Goal: Information Seeking & Learning: Learn about a topic

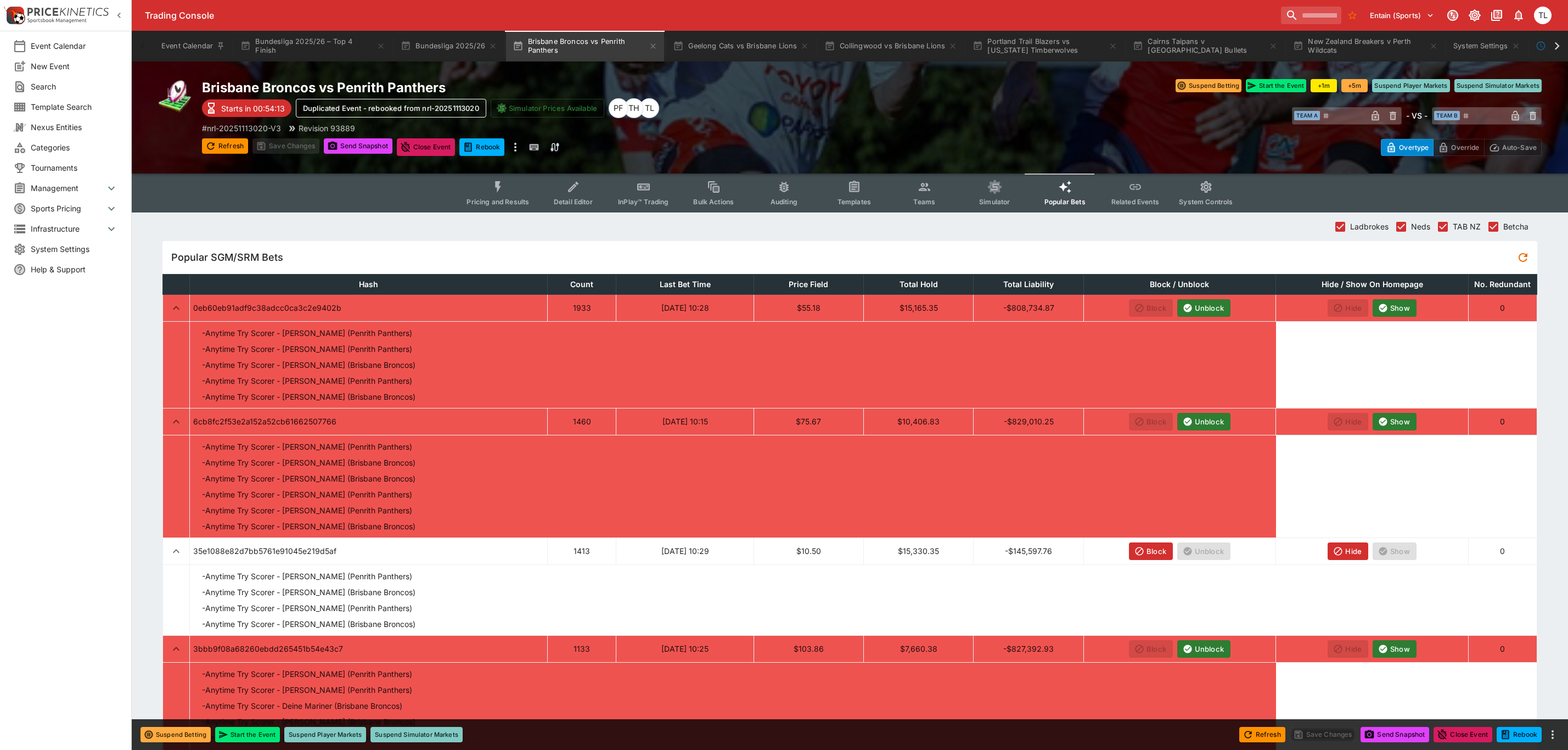
scroll to position [412, 0]
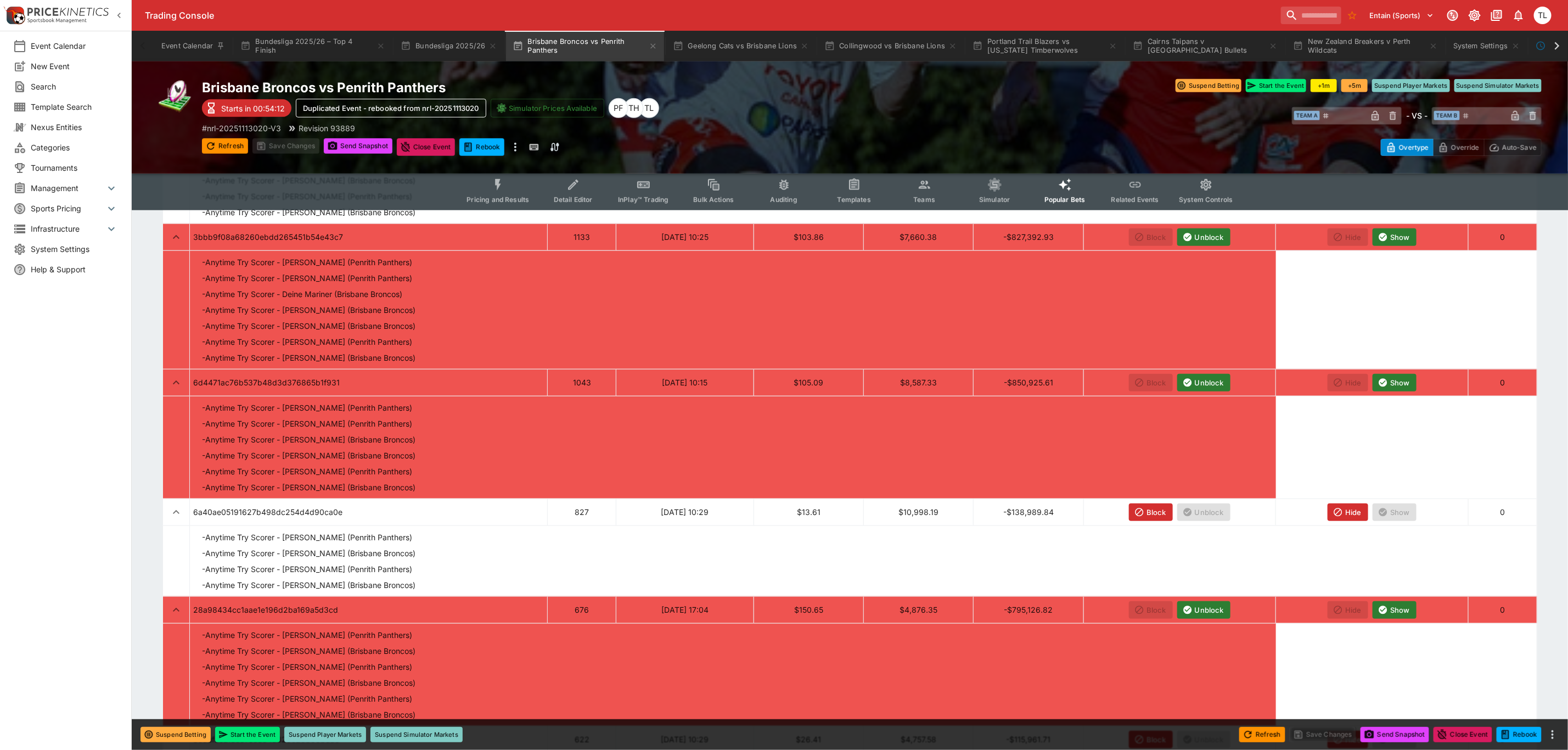
click at [491, 198] on span "Pricing and Results" at bounding box center [498, 199] width 63 height 8
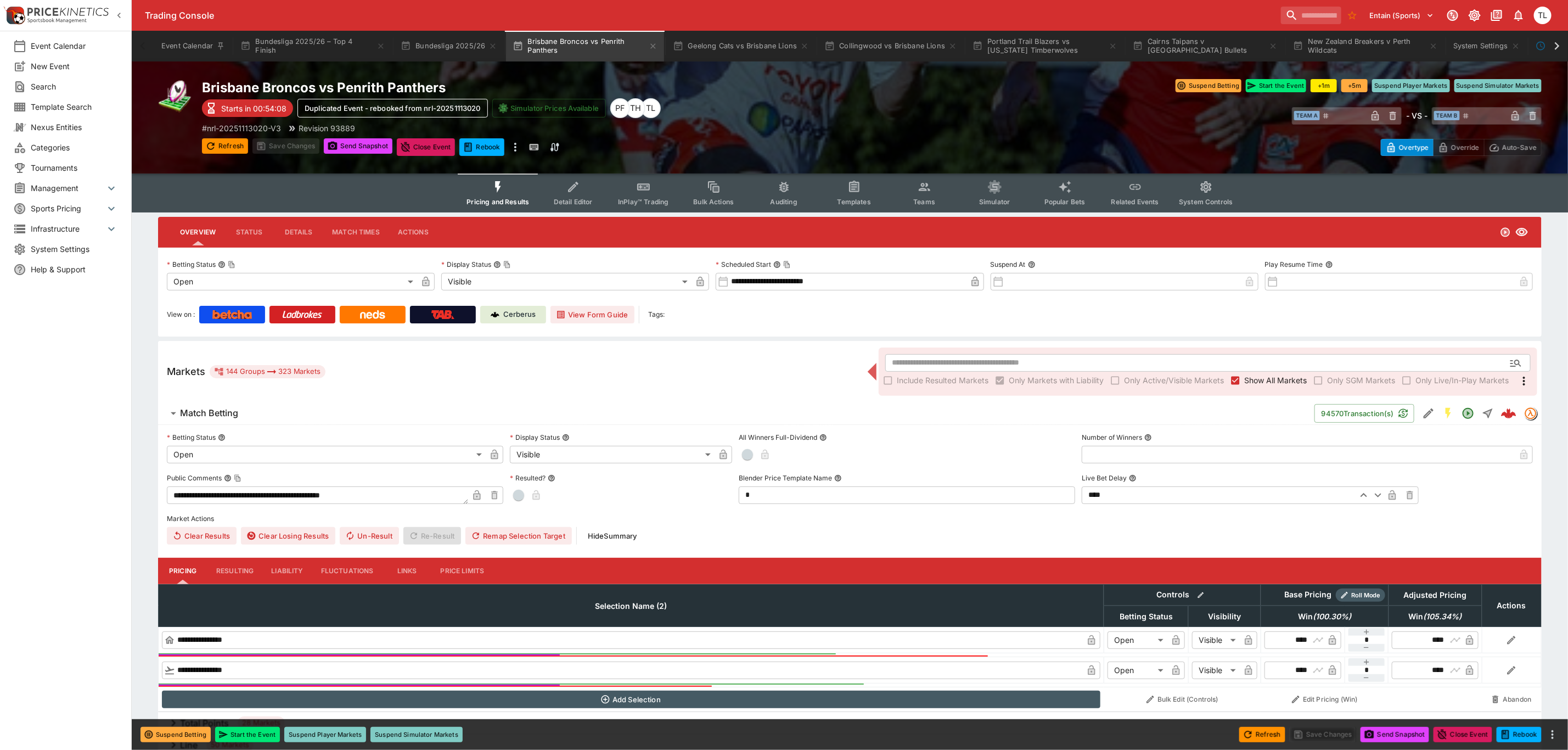
click at [465, 412] on span "Match Betting" at bounding box center [743, 413] width 1126 height 12
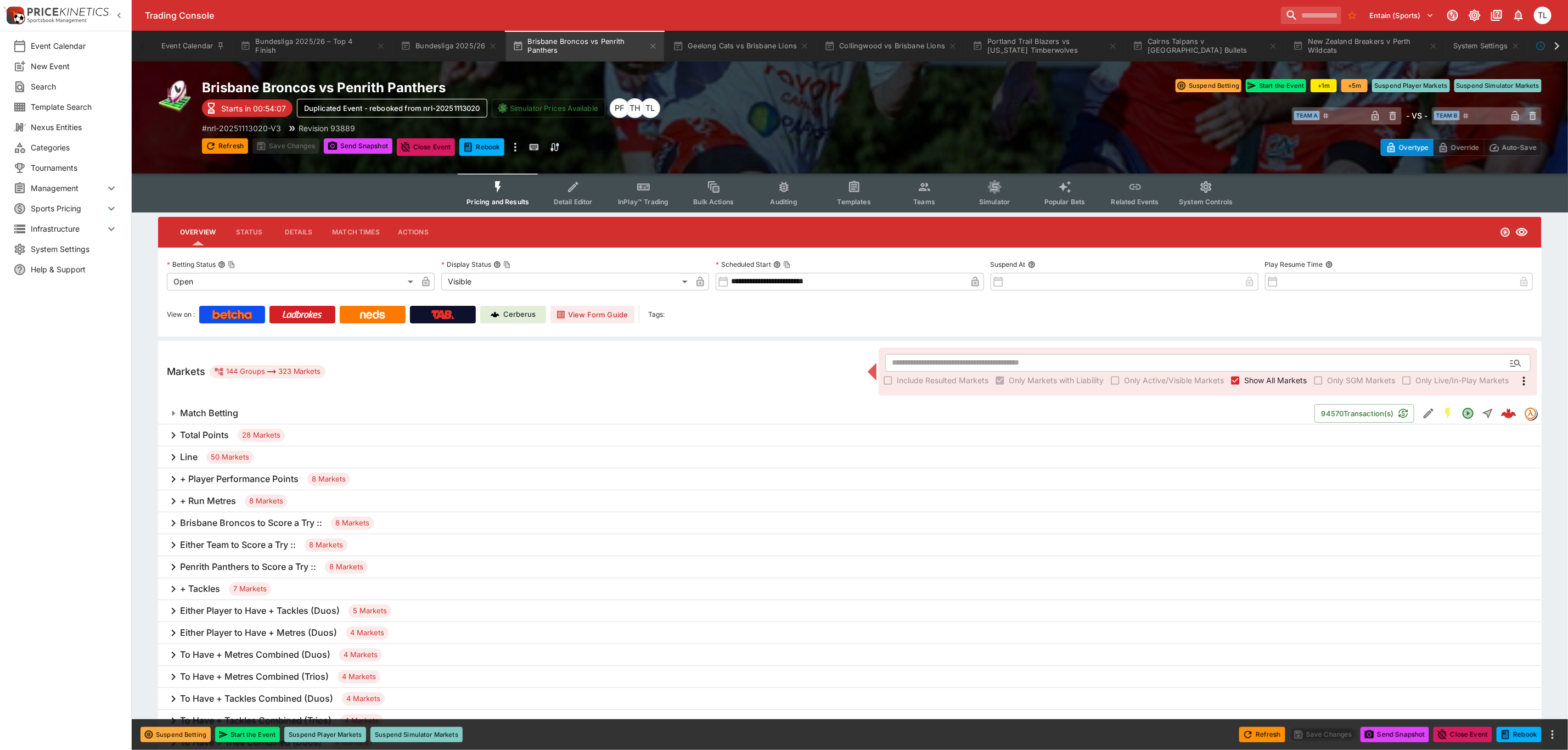
click at [275, 458] on div "Line 50 Markets" at bounding box center [850, 457] width 1384 height 22
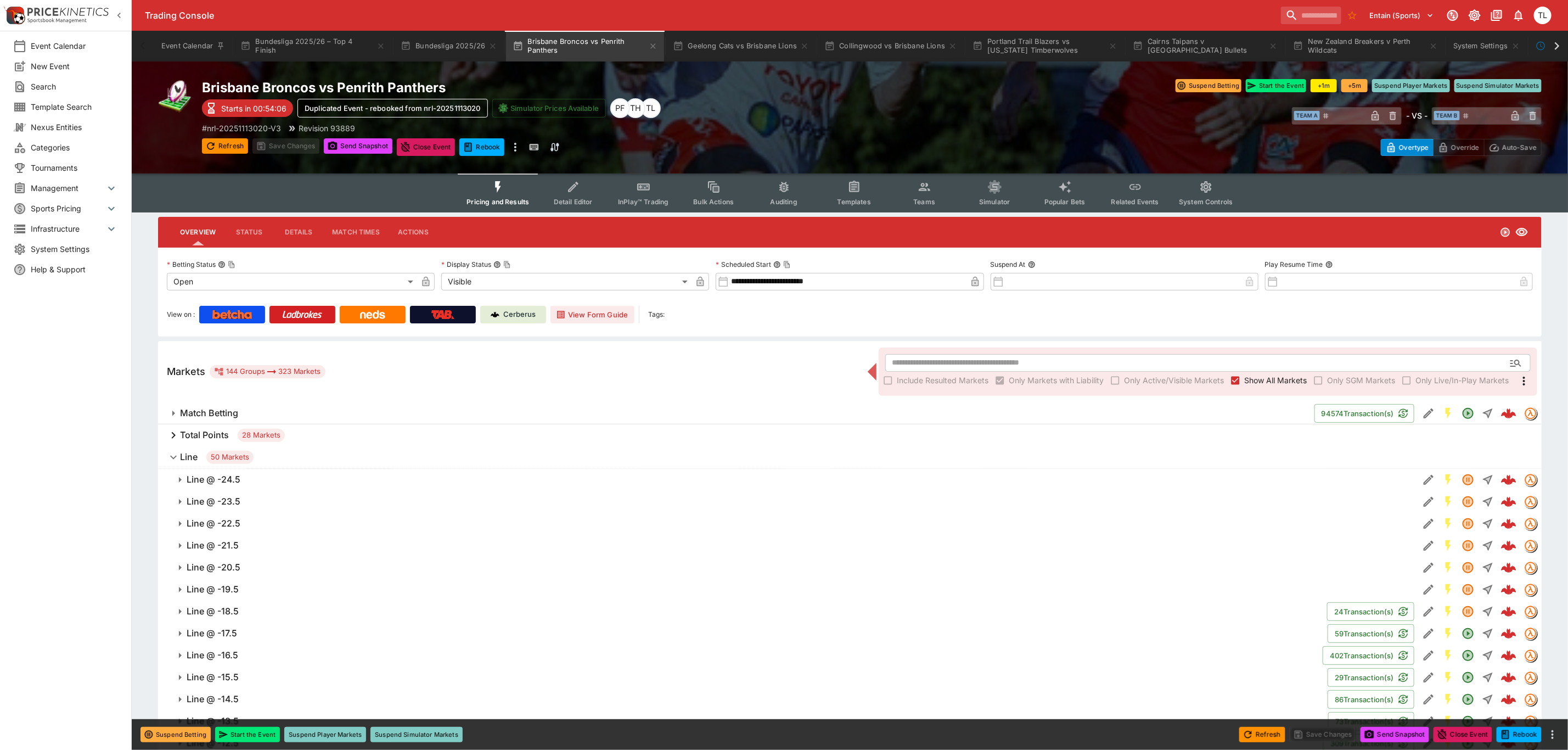
click at [293, 671] on span "Line @ -15.5" at bounding box center [752, 677] width 1132 height 12
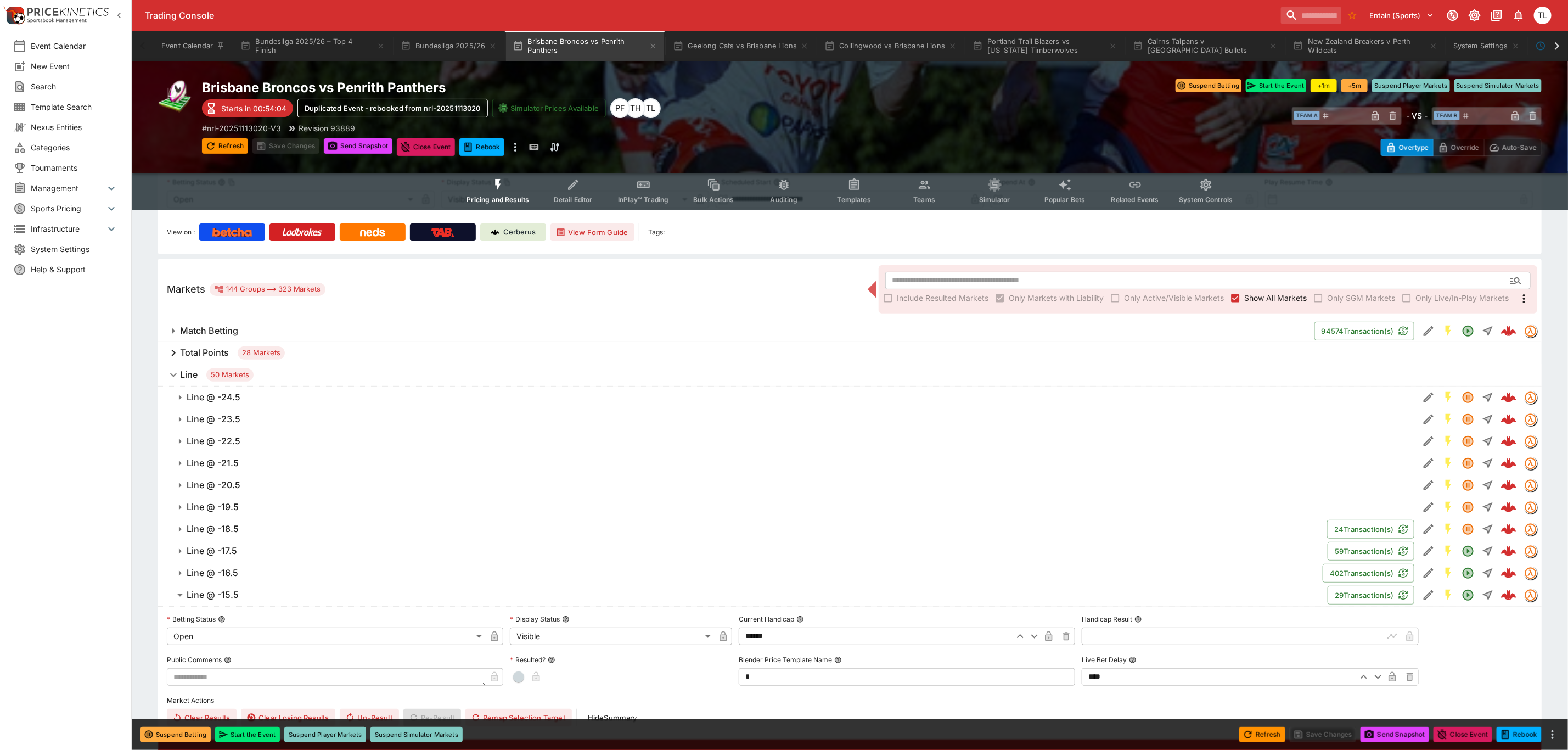
click at [287, 605] on button "Line @ -15.5" at bounding box center [743, 595] width 1170 height 22
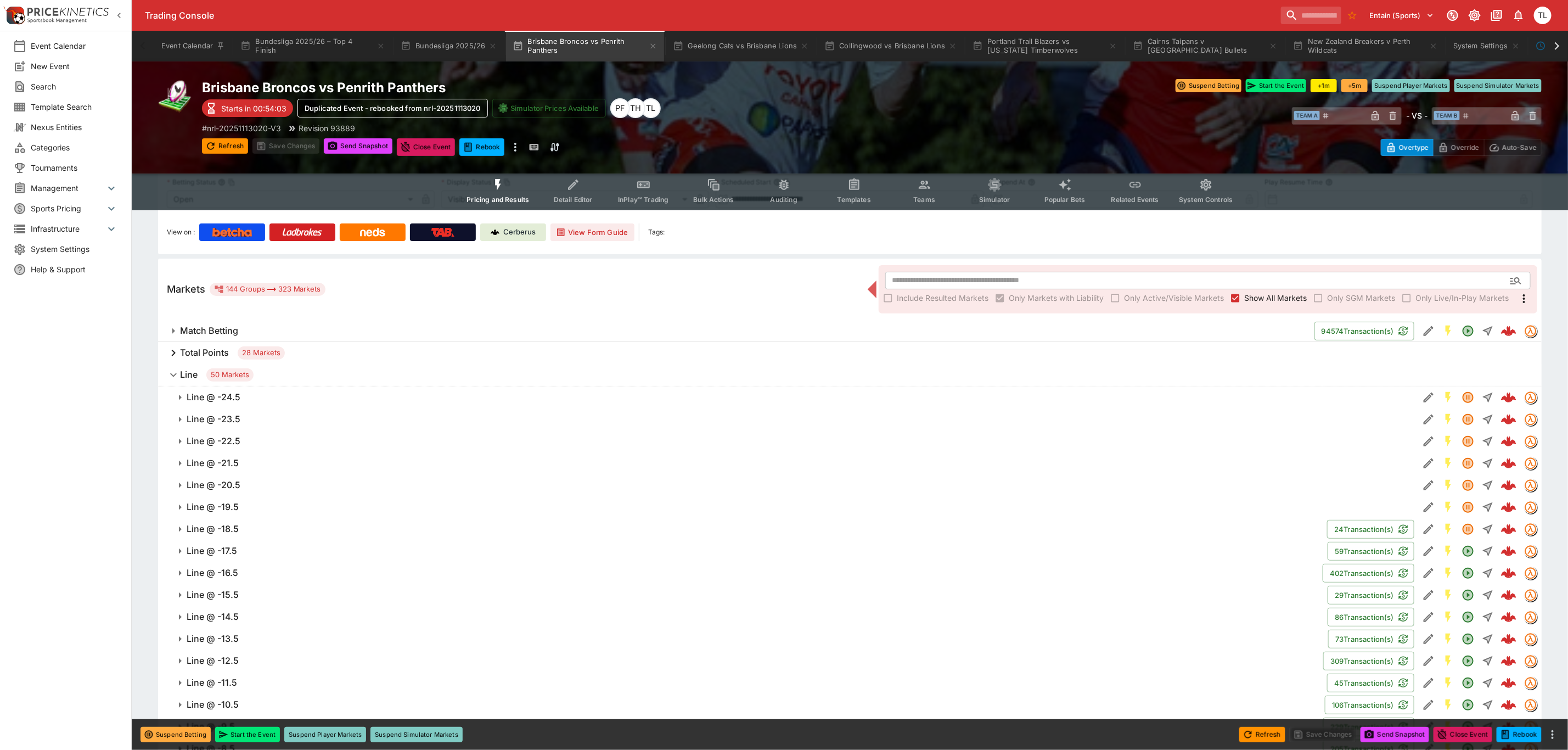
click at [271, 376] on span "Line 50 Markets" at bounding box center [856, 374] width 1353 height 13
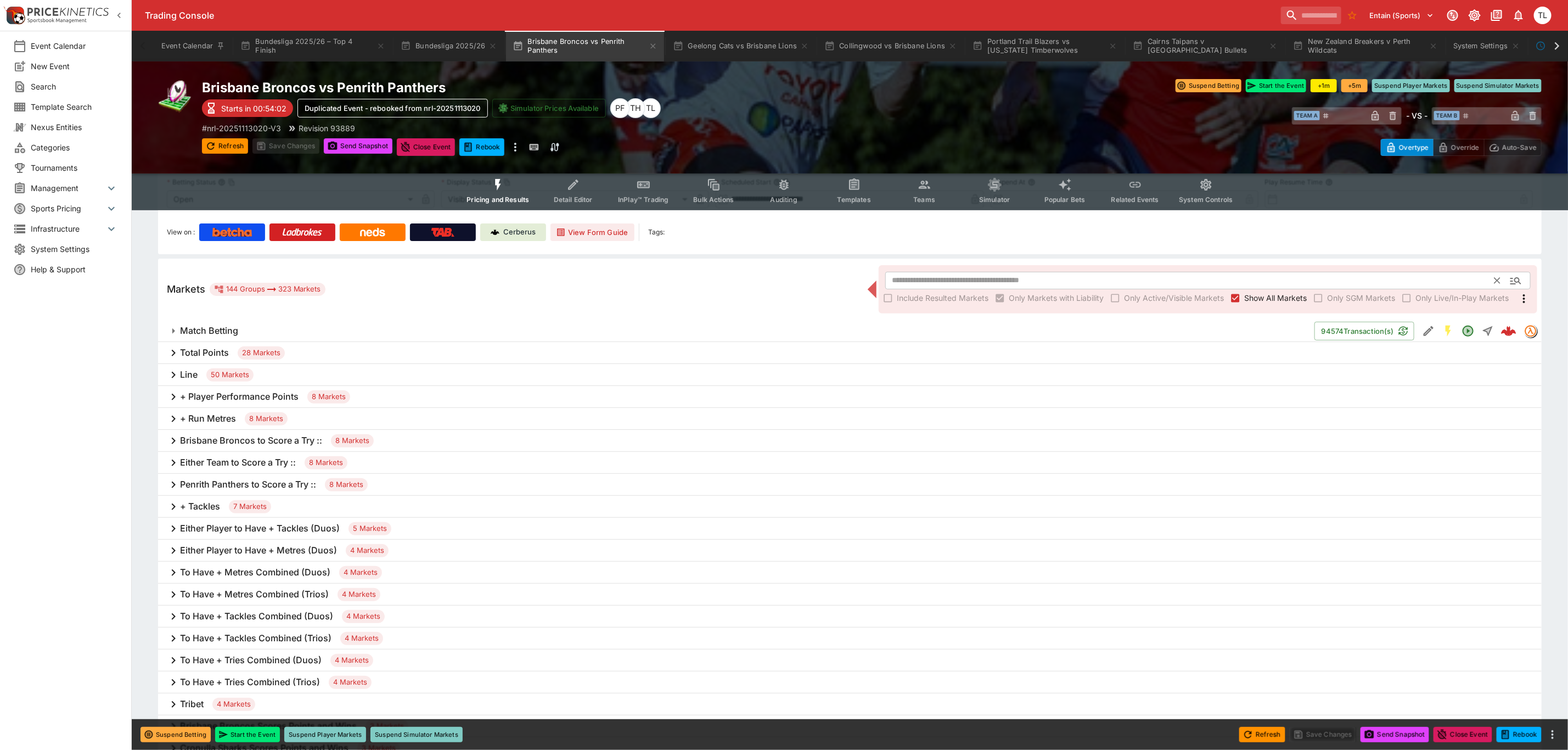
click at [924, 272] on input "text" at bounding box center [1191, 280] width 610 height 18
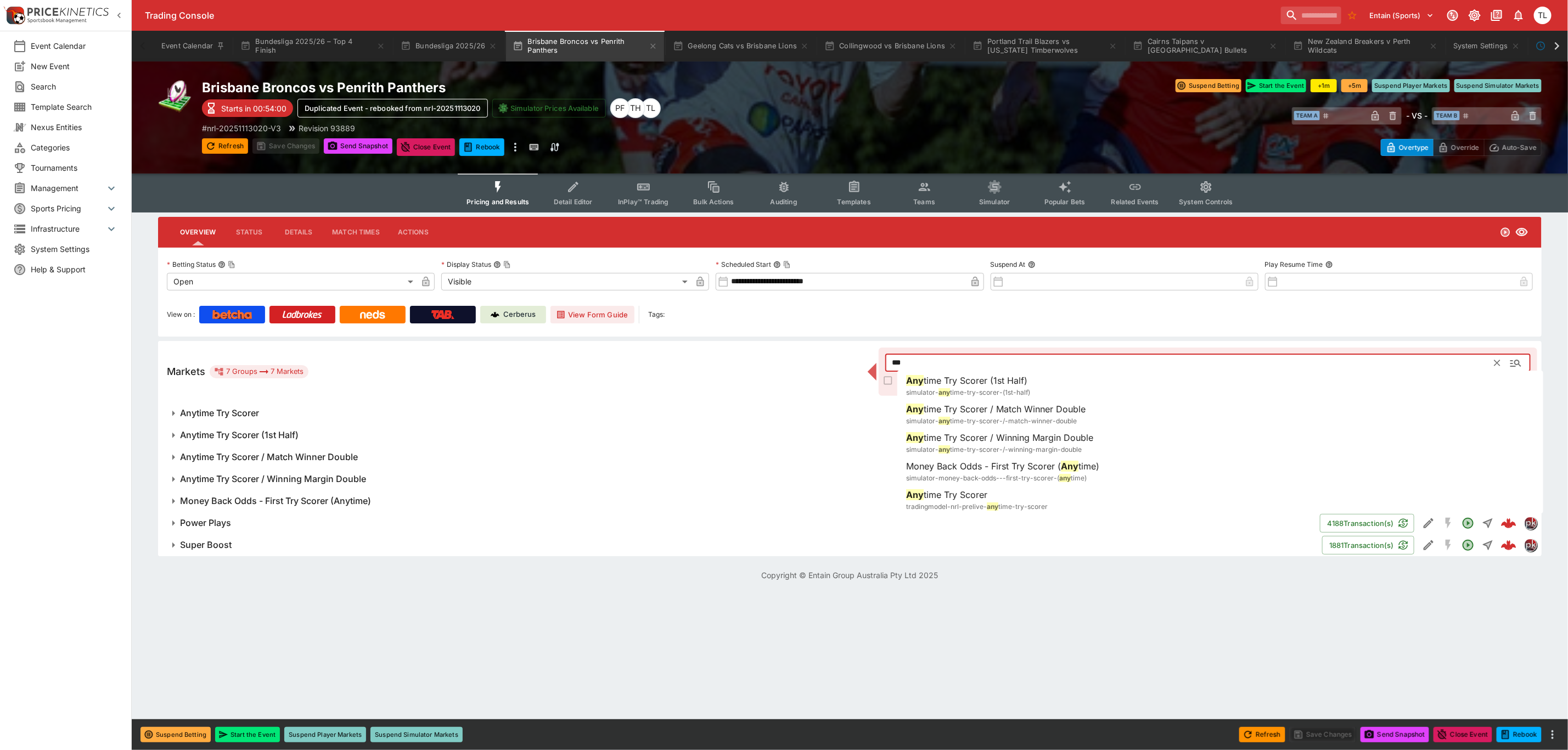
scroll to position [0, 0]
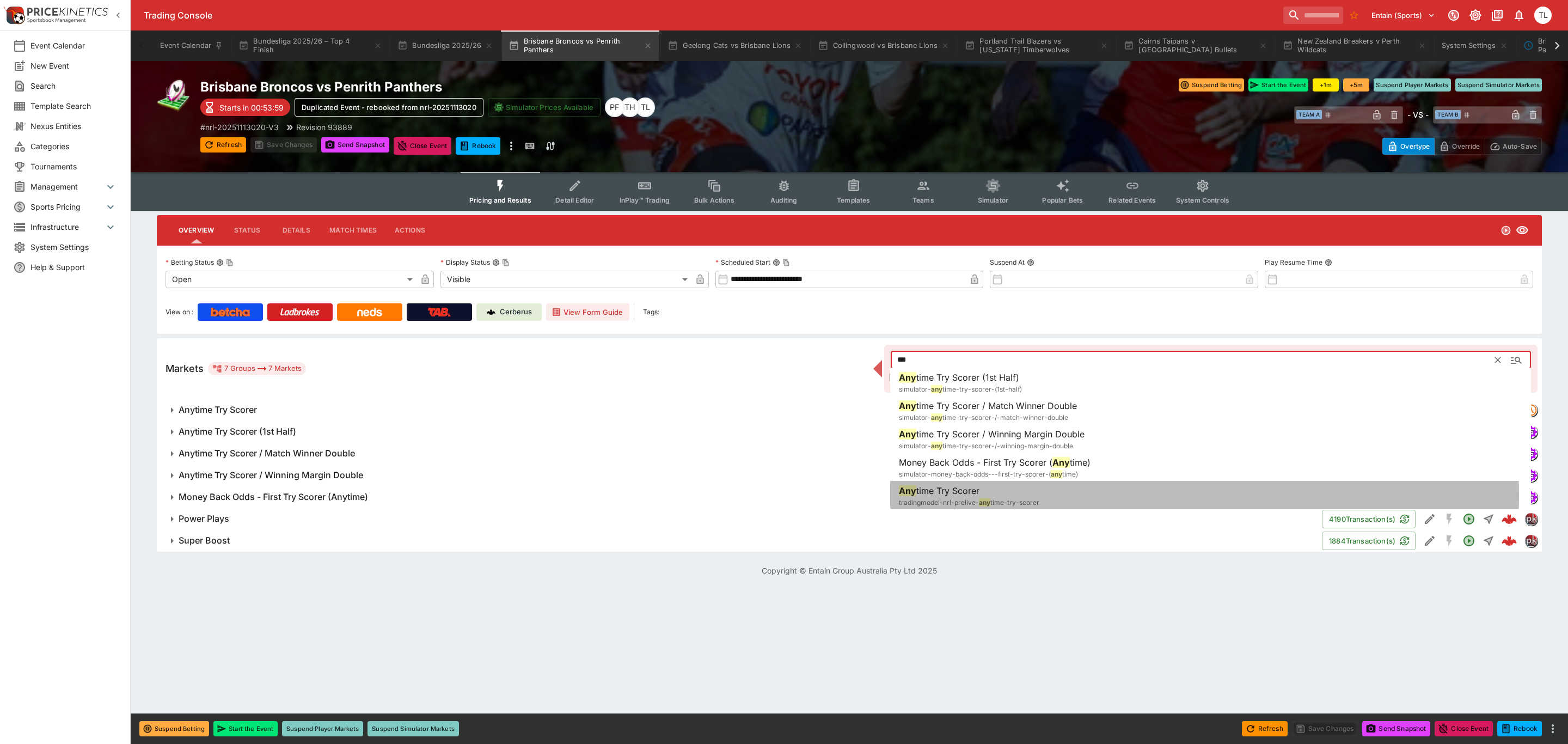
click at [975, 495] on span "time Try Scorer" at bounding box center [948, 491] width 63 height 11
type input "**********"
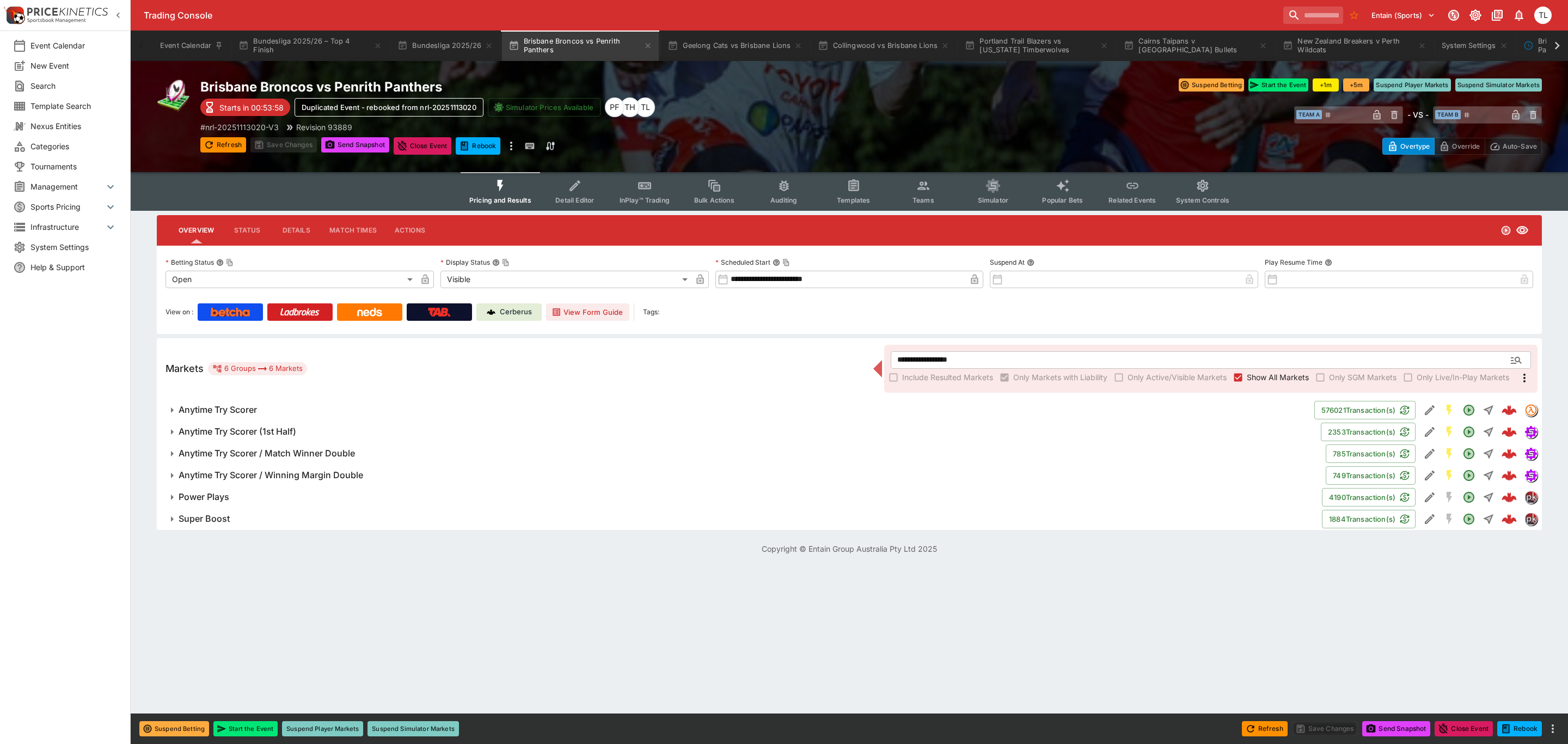
click at [360, 405] on span "Anytime Try Scorer" at bounding box center [741, 410] width 1127 height 12
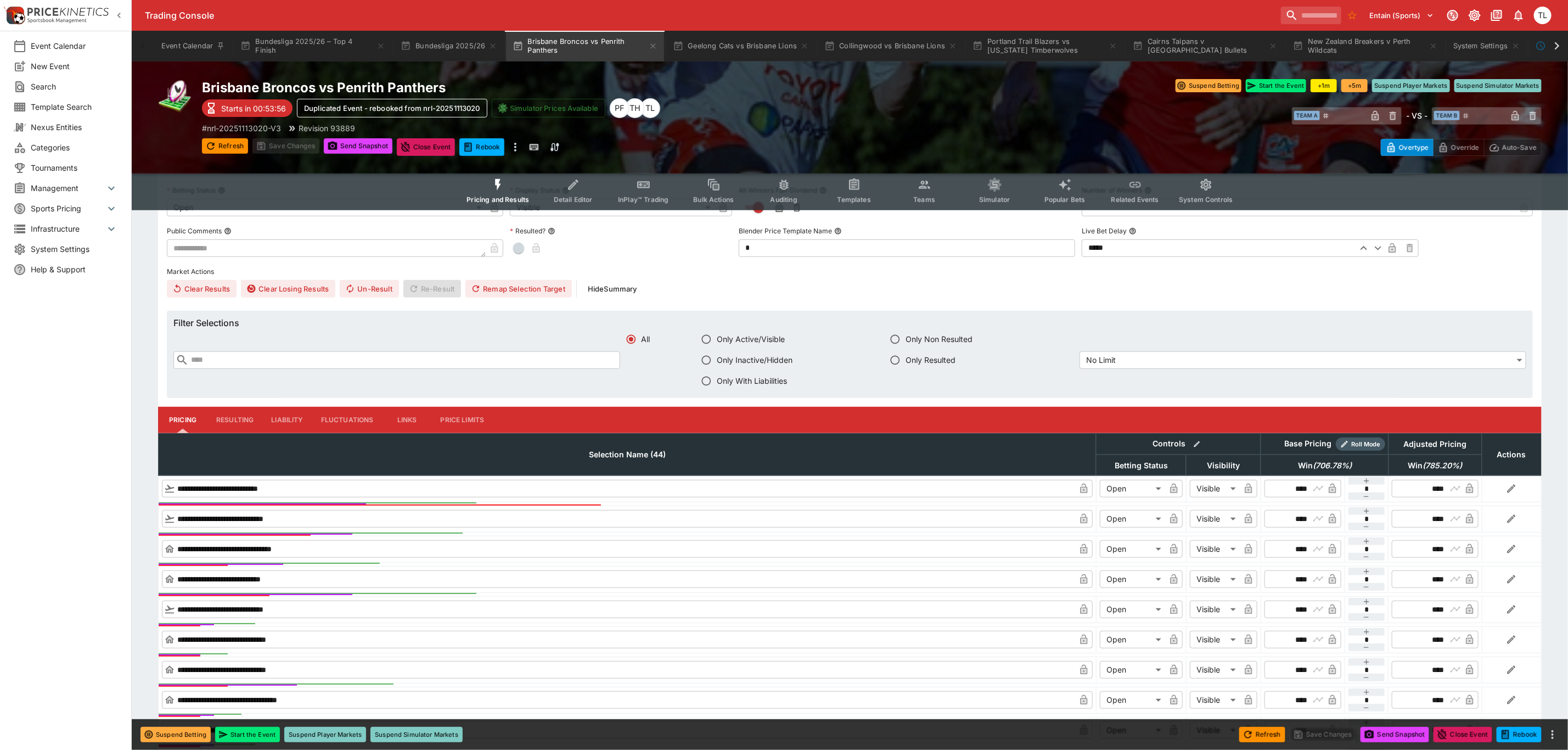
scroll to position [164, 0]
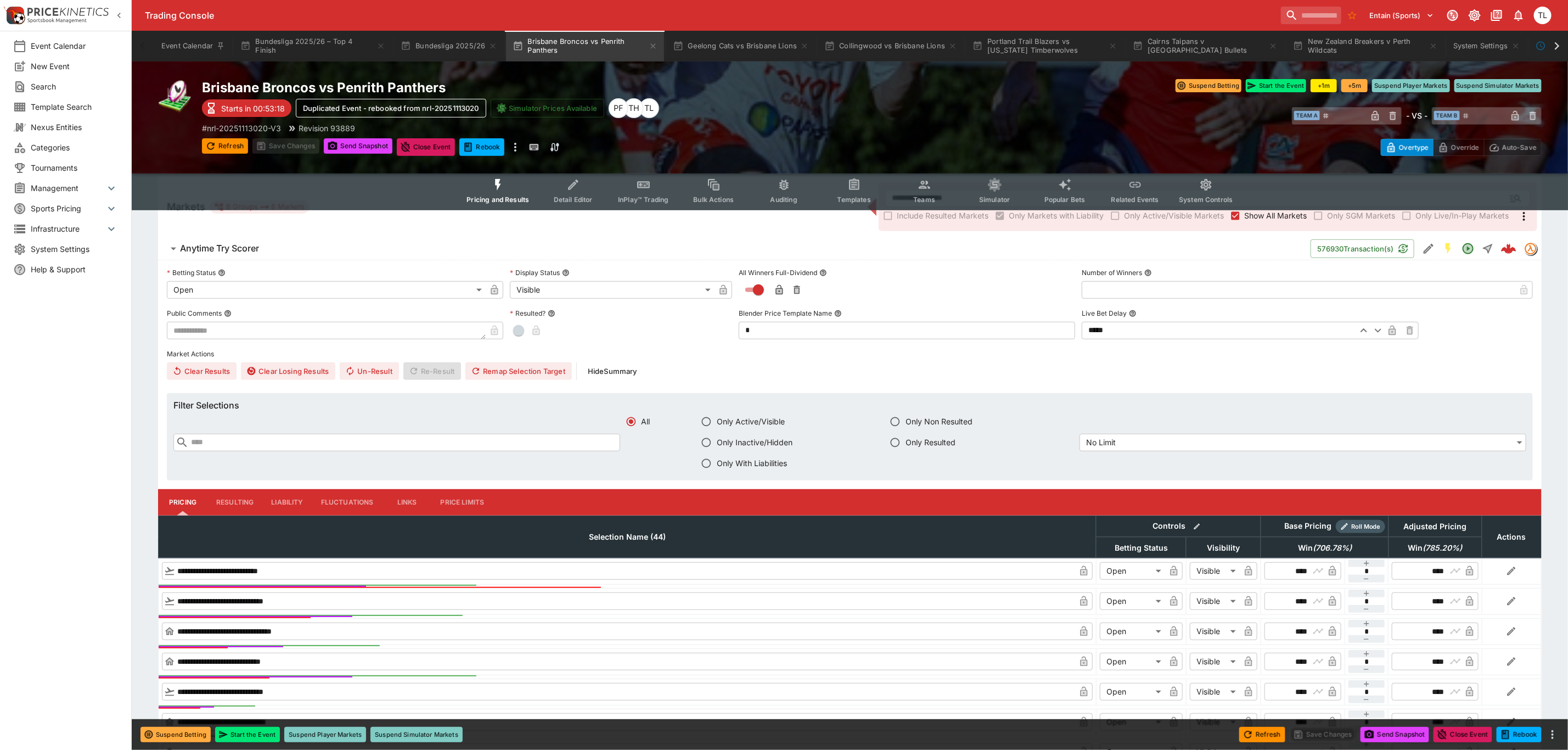
drag, startPoint x: 203, startPoint y: 244, endPoint x: 357, endPoint y: 305, distance: 165.6
click at [203, 244] on h6 "Anytime Try Scorer" at bounding box center [219, 248] width 79 height 12
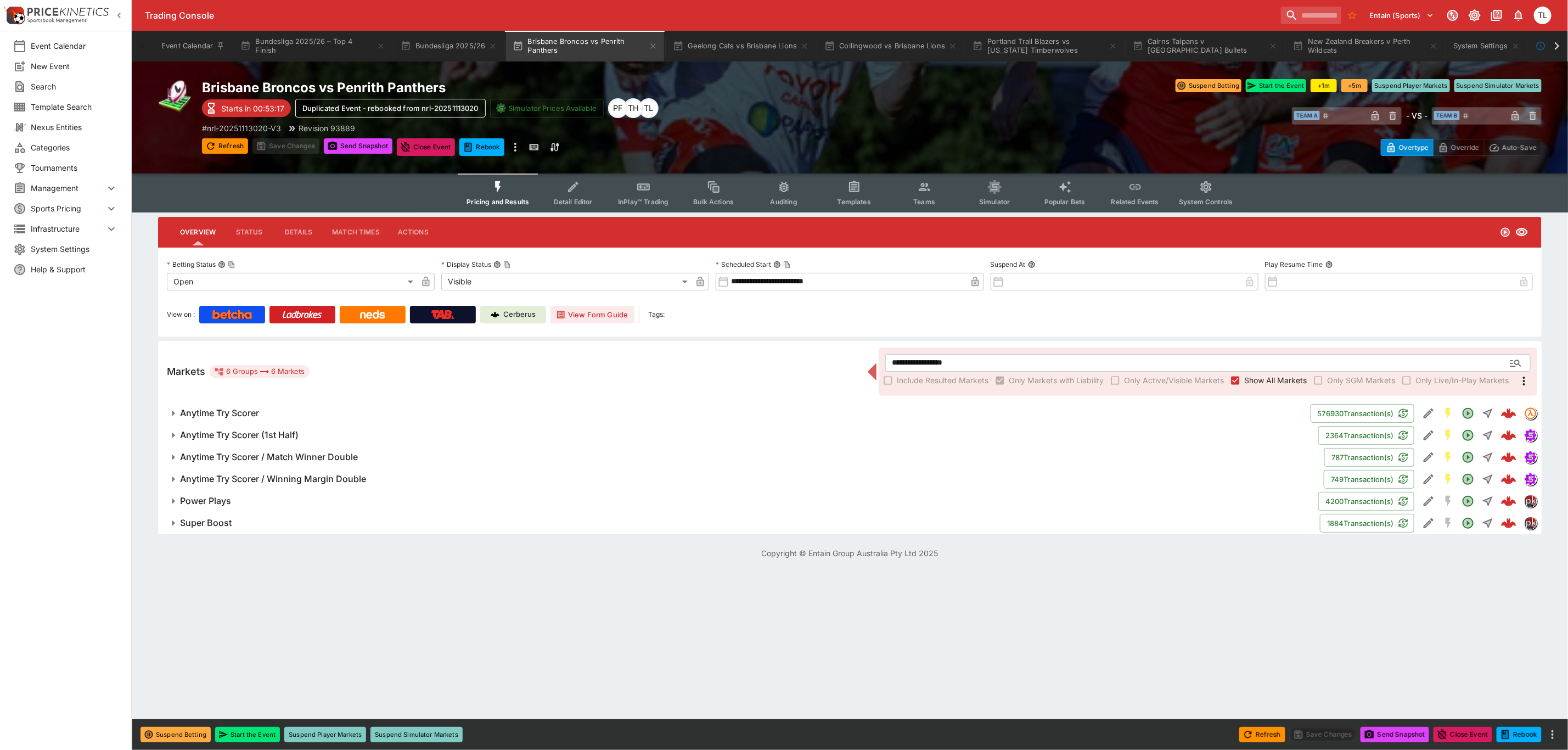
scroll to position [0, 0]
click at [805, 326] on div "**********" at bounding box center [856, 292] width 1396 height 89
click at [1064, 201] on span "Popular Bets" at bounding box center [1071, 201] width 41 height 8
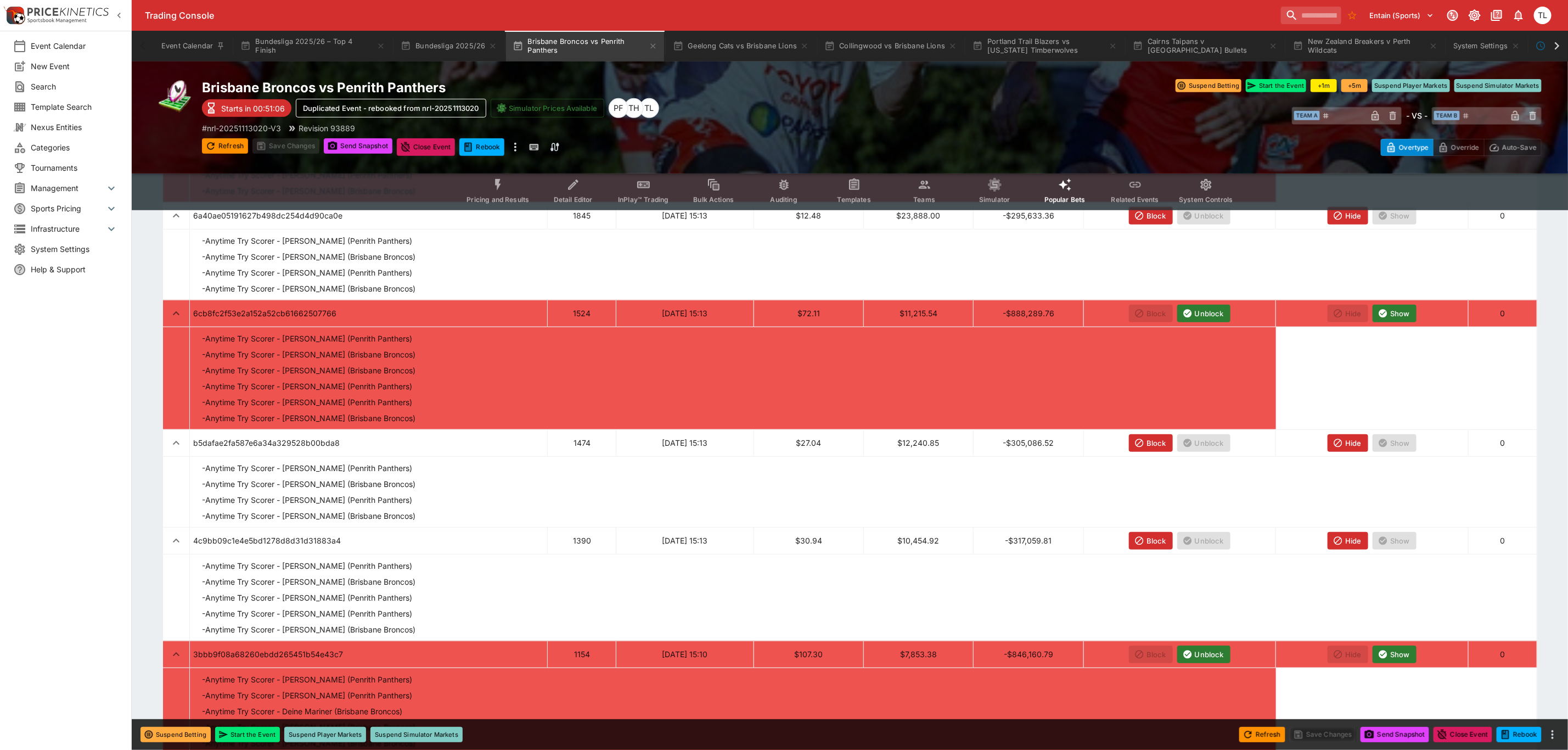
scroll to position [330, 0]
